Goal: Navigation & Orientation: Find specific page/section

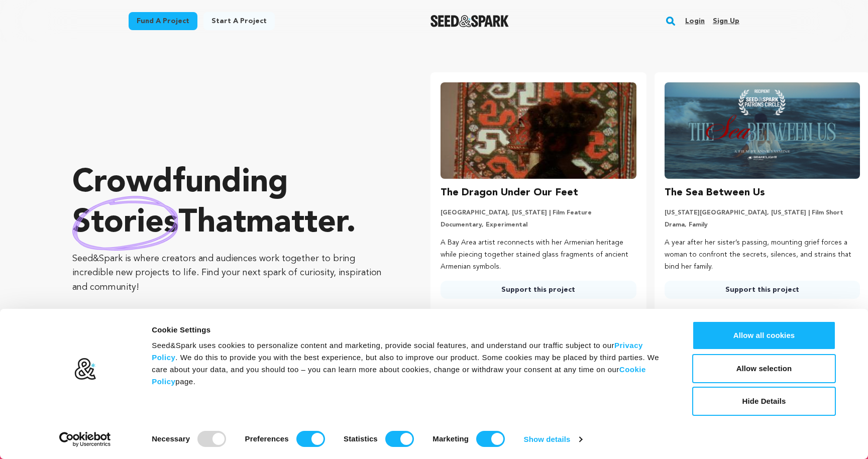
click at [700, 20] on link "Login" at bounding box center [695, 21] width 20 height 16
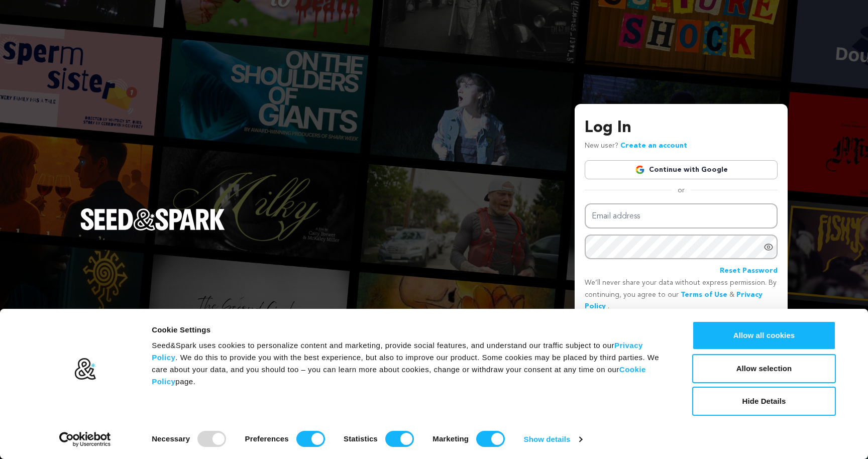
click at [653, 159] on div "Log In New user? Create an account Continue with Google or Email address Passwo…" at bounding box center [680, 227] width 193 height 223
click at [653, 171] on link "Continue with Google" at bounding box center [680, 169] width 193 height 19
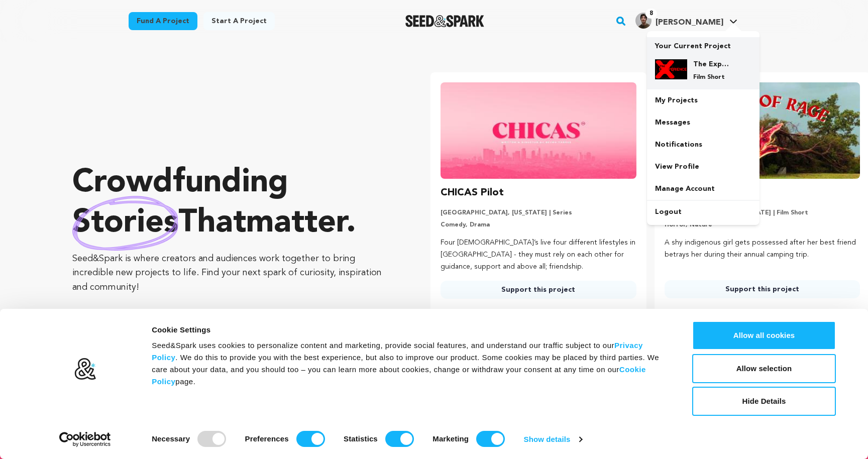
click at [698, 48] on p "Your Current Project" at bounding box center [703, 44] width 96 height 14
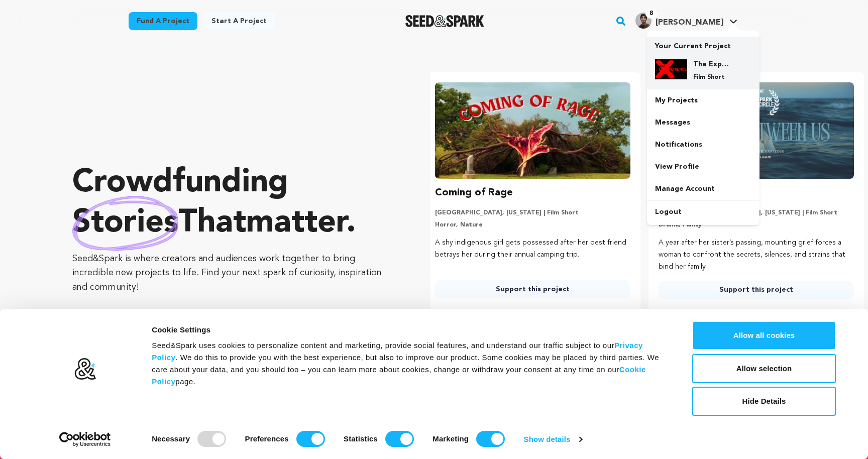
scroll to position [0, 231]
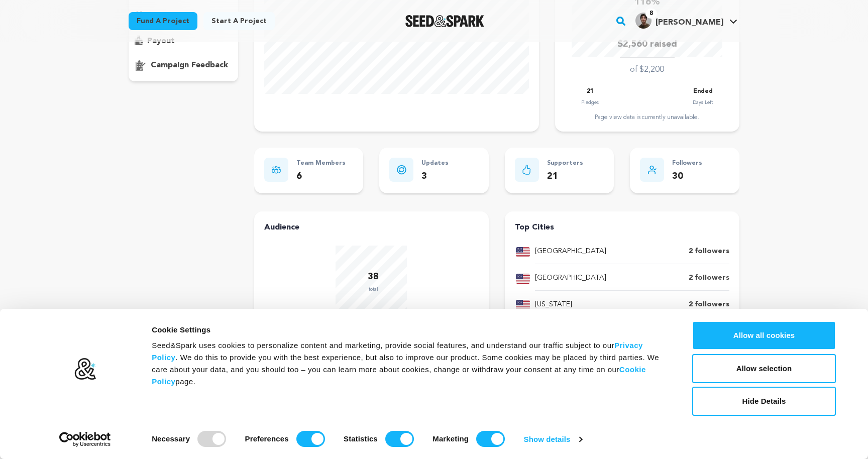
scroll to position [264, 0]
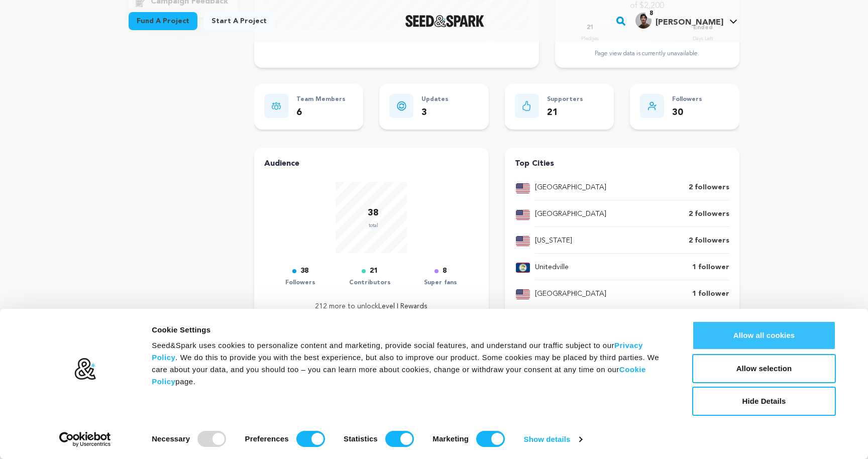
click at [738, 339] on button "Allow all cookies" at bounding box center [764, 335] width 144 height 29
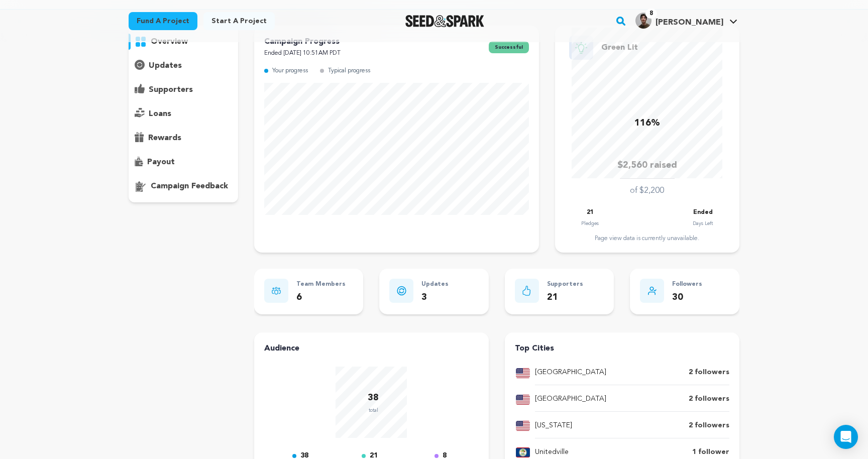
scroll to position [0, 0]
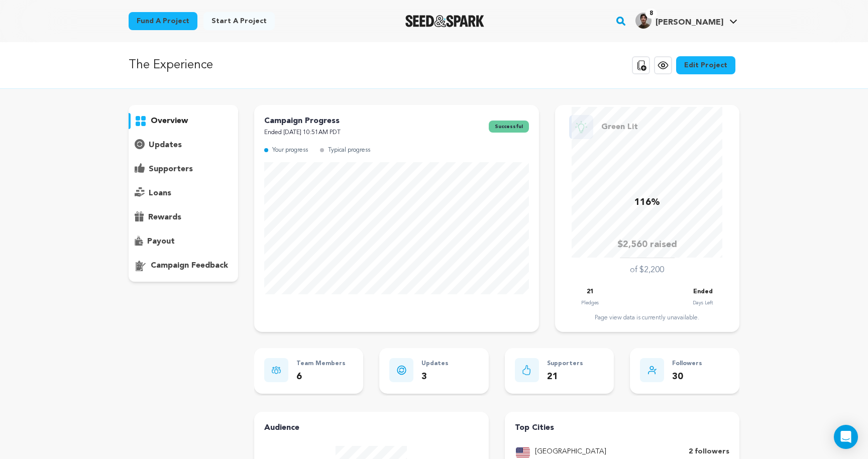
click at [665, 64] on icon at bounding box center [663, 65] width 12 height 12
